Goal: Find specific page/section: Find specific page/section

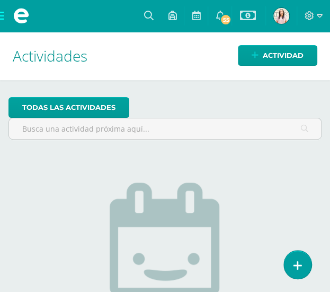
click at [1, 17] on span at bounding box center [21, 16] width 42 height 32
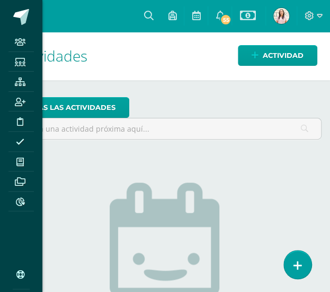
click at [141, 58] on div "Staff Estudiantes Estructura Inscripción Disciplina Asistencia Mis cursos Archi…" at bounding box center [165, 146] width 330 height 292
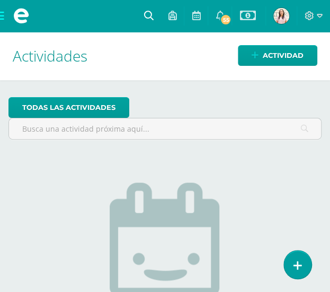
click at [147, 13] on icon at bounding box center [149, 16] width 10 height 10
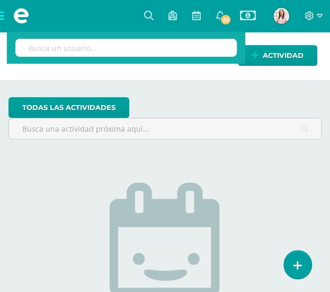
click at [162, 52] on input "text" at bounding box center [126, 48] width 222 height 18
type input "Maria Paula"
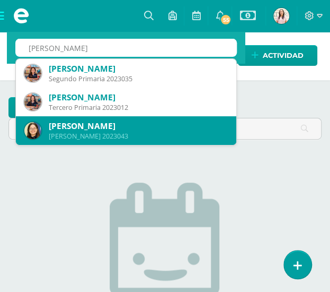
click at [134, 135] on div "Quinto Bachillerato 2023043" at bounding box center [138, 135] width 179 height 9
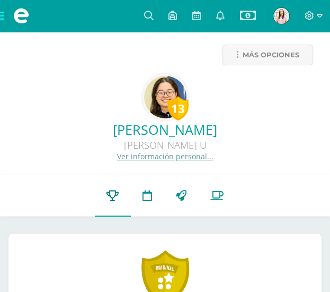
click at [109, 193] on icon at bounding box center [113, 195] width 12 height 11
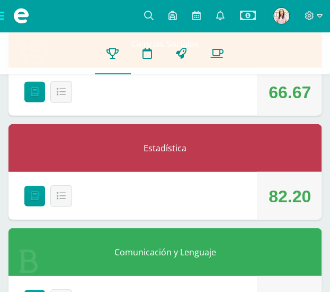
scroll to position [424, 0]
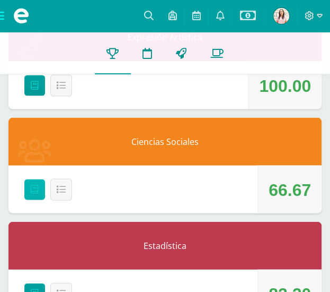
click at [39, 191] on link at bounding box center [34, 189] width 21 height 21
